Goal: Communication & Community: Share content

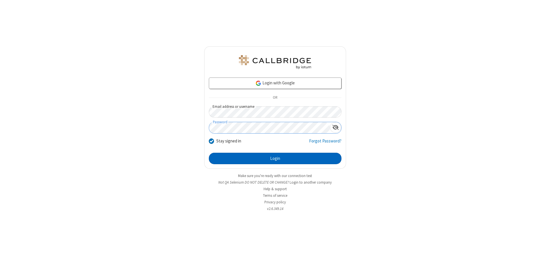
click at [275, 159] on button "Login" at bounding box center [275, 158] width 133 height 11
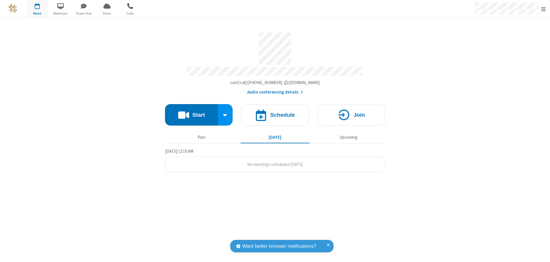
click at [191, 112] on button "Start" at bounding box center [191, 114] width 53 height 21
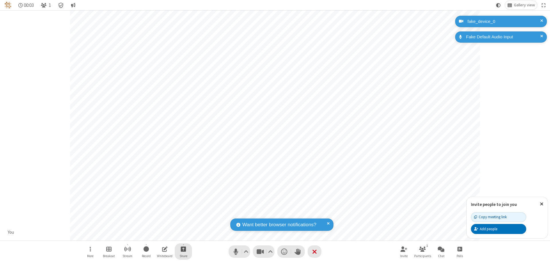
click at [183, 249] on span "Start sharing" at bounding box center [183, 249] width 5 height 7
click at [183, 214] on span "Share additional camera" at bounding box center [186, 215] width 42 height 5
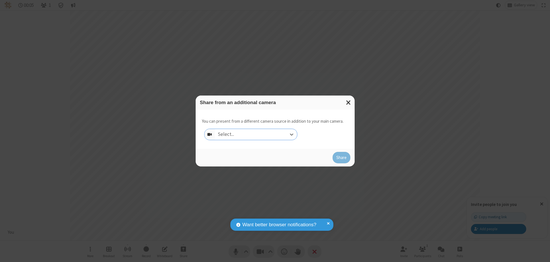
click at [256, 135] on div "Select..." at bounding box center [256, 134] width 82 height 11
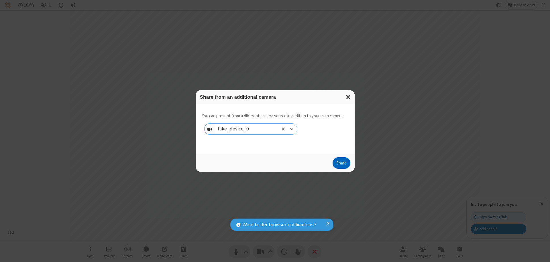
click at [341, 164] on button "Share" at bounding box center [341, 162] width 18 height 11
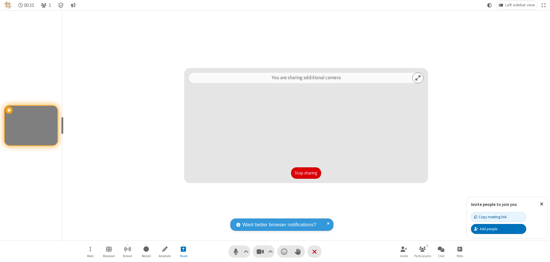
click at [306, 173] on button "Stop sharing" at bounding box center [306, 172] width 30 height 11
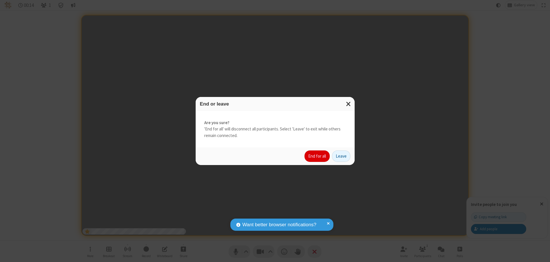
click at [317, 156] on button "End for all" at bounding box center [316, 156] width 25 height 11
